Goal: Task Accomplishment & Management: Manage account settings

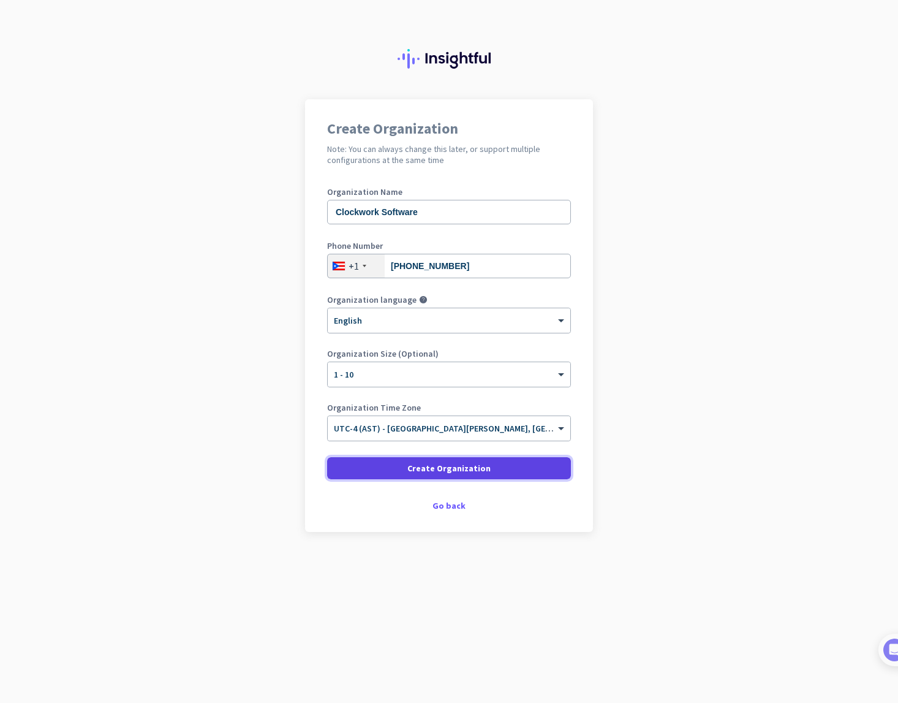
click at [448, 469] on span "Create Organization" at bounding box center [448, 468] width 83 height 12
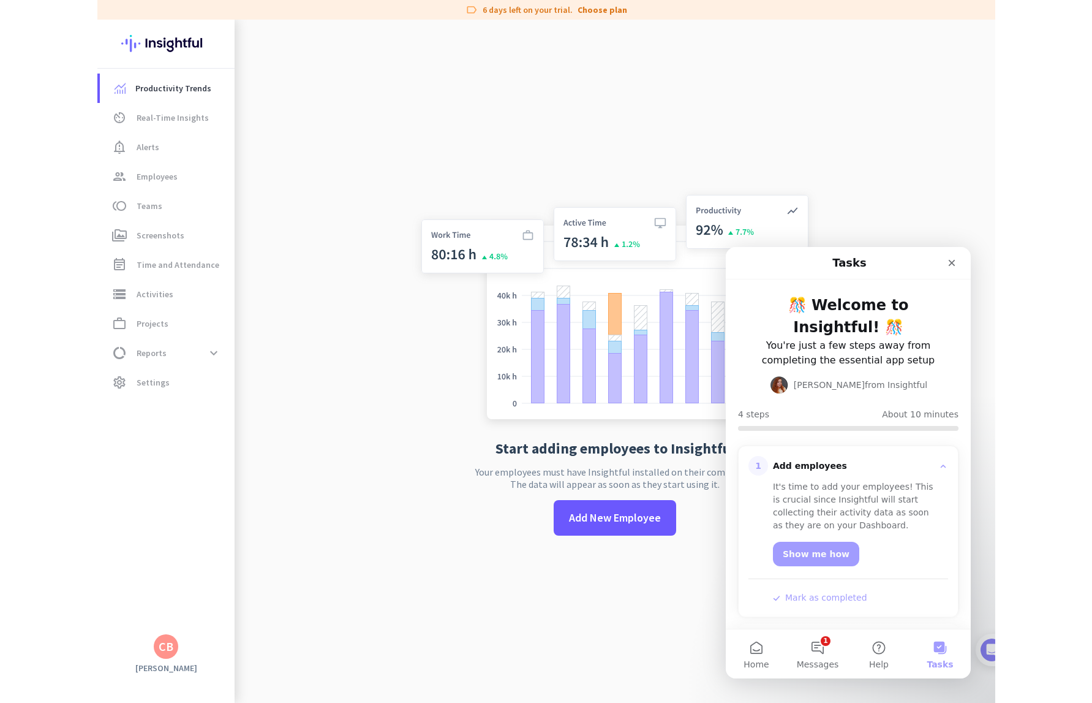
scroll to position [133, 0]
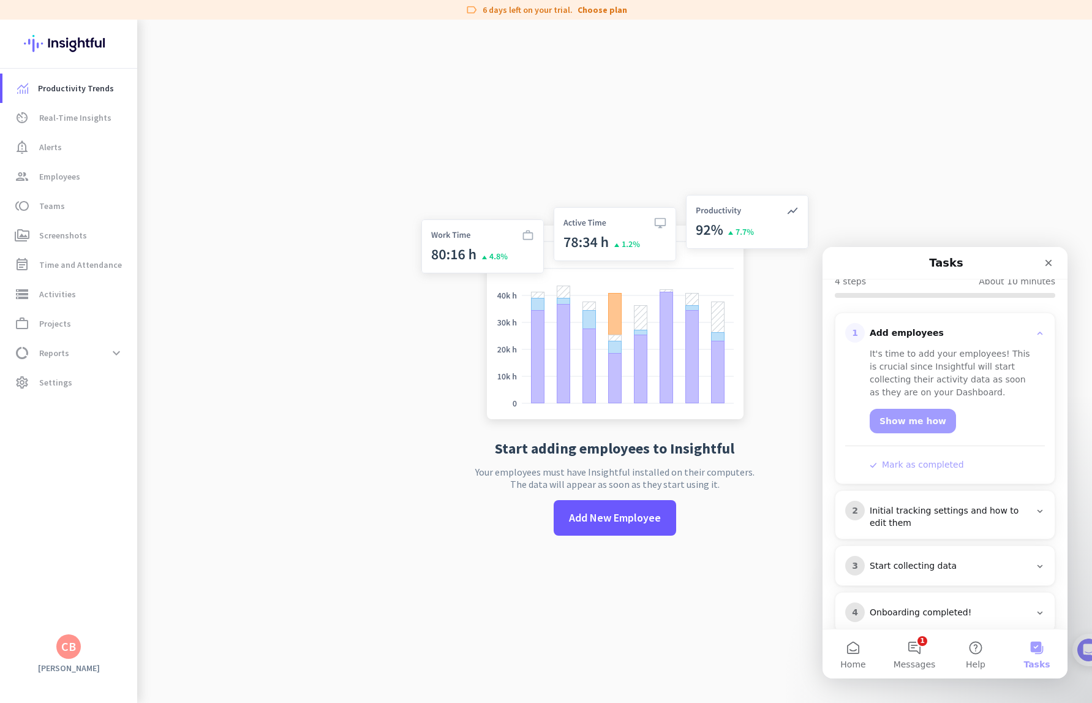
click at [258, 502] on app-no-employees "Start adding employees to Insightful Your employees must have Insightful instal…" at bounding box center [614, 371] width 955 height 703
click at [602, 521] on span "Add New Employee" at bounding box center [615, 518] width 92 height 16
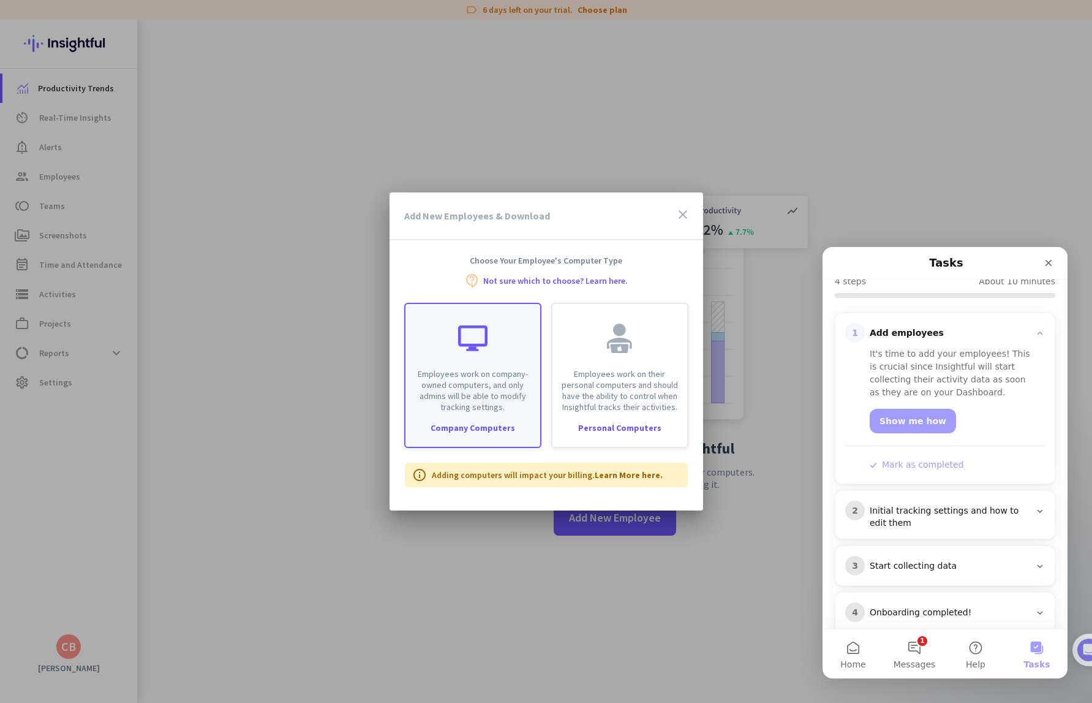
click at [444, 355] on div "Employees work on company-owned computers, and only admins will be able to modi…" at bounding box center [473, 358] width 135 height 108
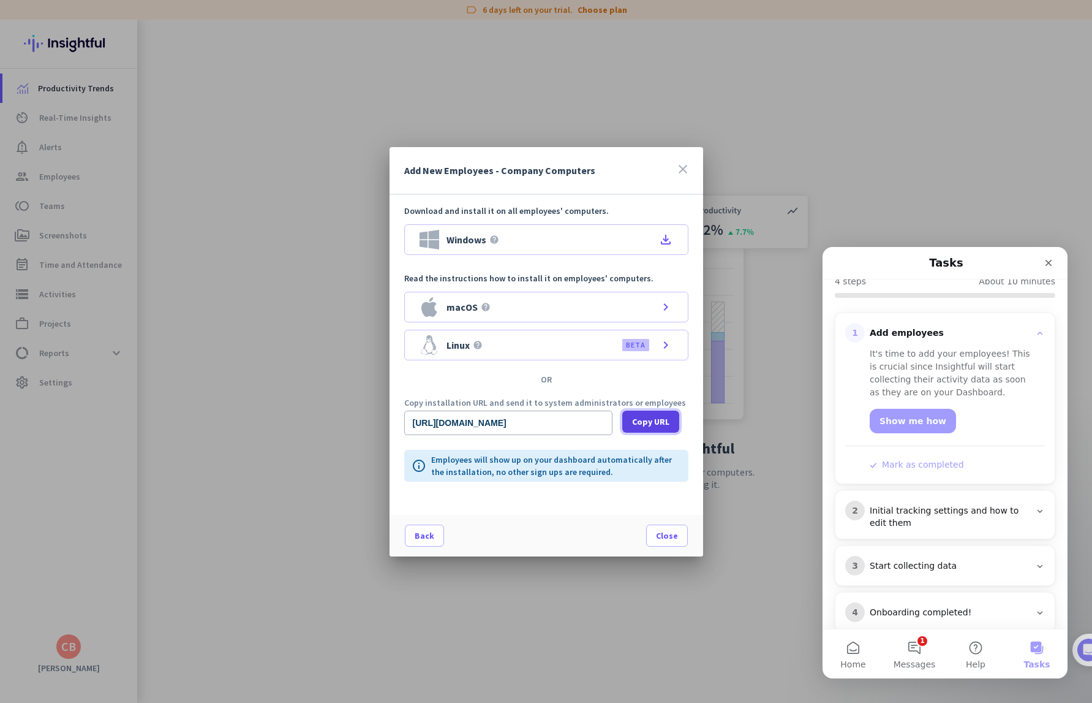
click at [655, 421] on span "Copy URL" at bounding box center [650, 421] width 37 height 12
click at [668, 534] on span "Close" at bounding box center [667, 535] width 22 height 12
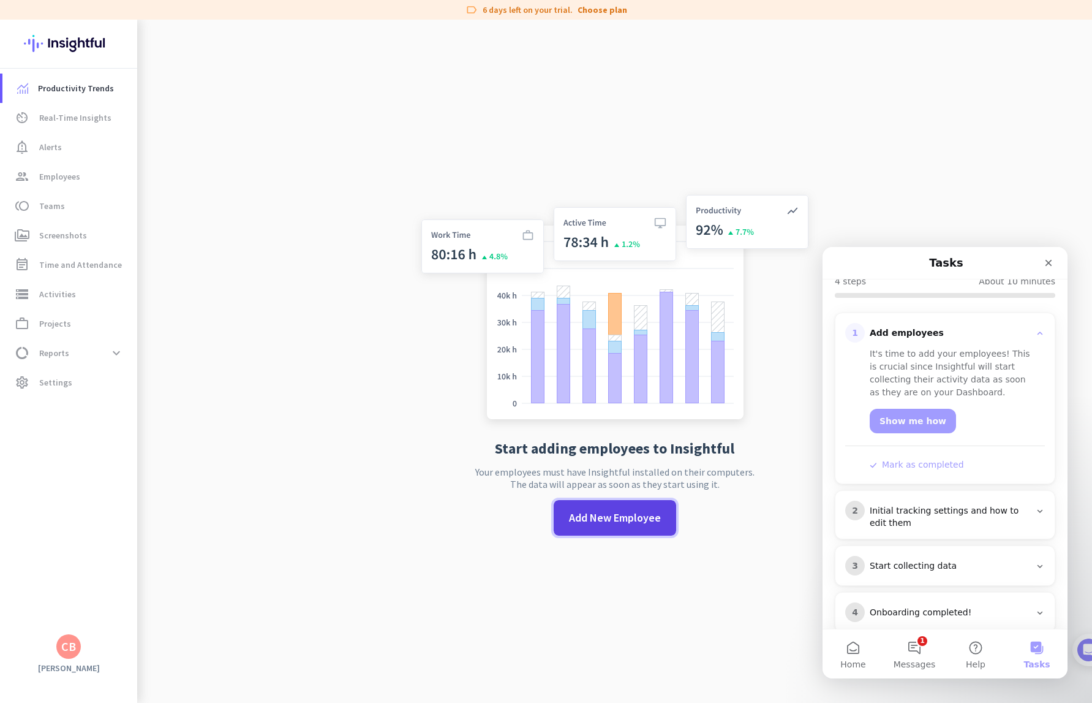
click at [611, 516] on span "Add New Employee" at bounding box center [615, 518] width 92 height 16
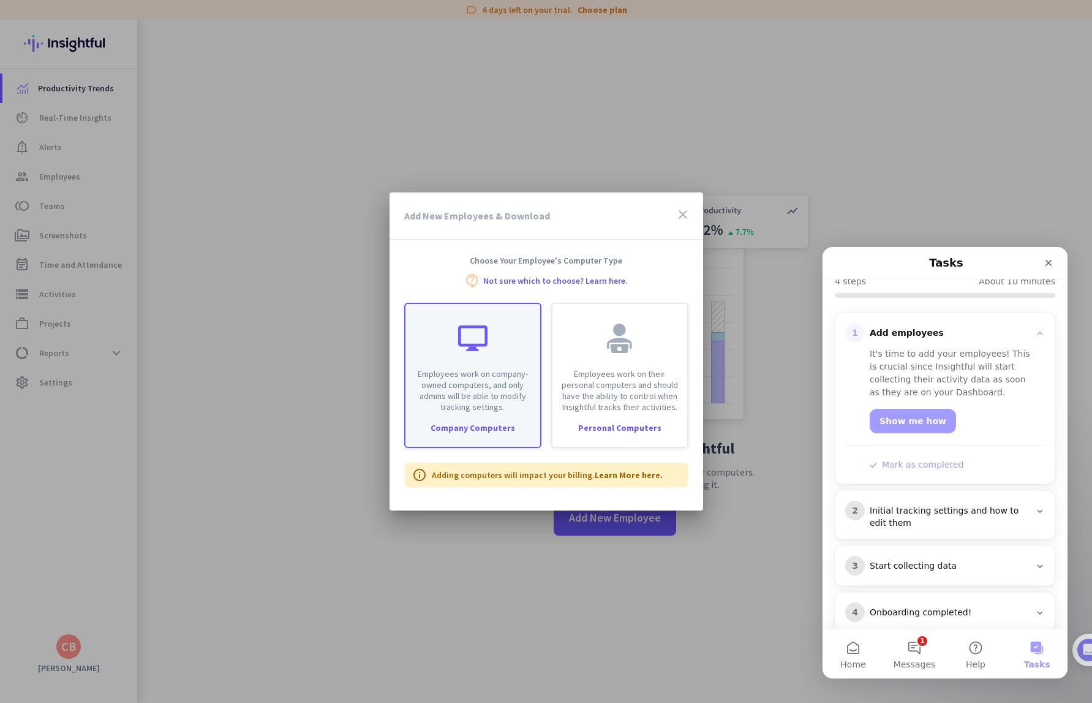
click at [519, 402] on p "Employees work on company-owned computers, and only admins will be able to modi…" at bounding box center [473, 390] width 120 height 44
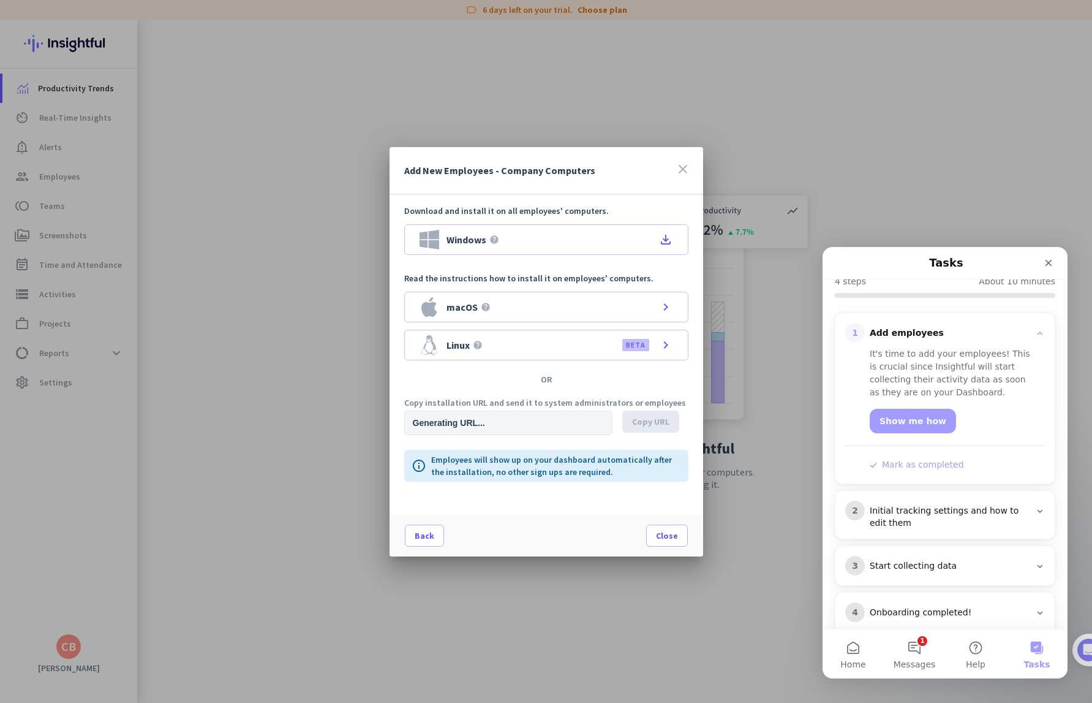
type input "[URL][DOMAIN_NAME]"
click at [659, 535] on span "Close" at bounding box center [667, 535] width 22 height 12
